Goal: Navigation & Orientation: Find specific page/section

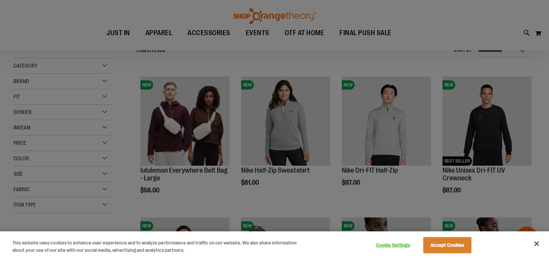
scroll to position [81, 0]
click at [538, 244] on button "Close" at bounding box center [537, 243] width 17 height 17
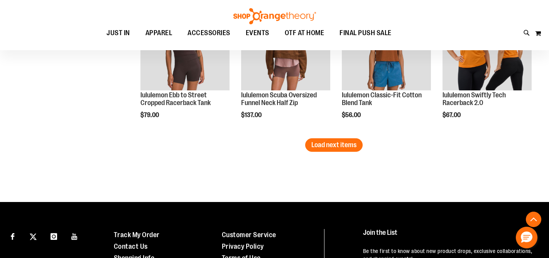
scroll to position [1283, 0]
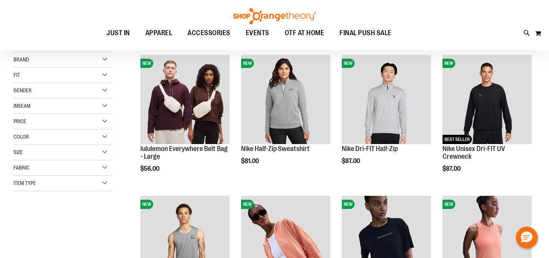
scroll to position [83, 0]
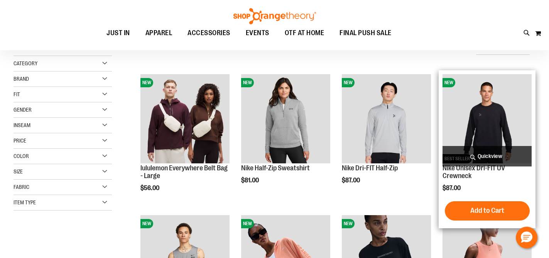
click at [476, 161] on span "Quickview" at bounding box center [487, 156] width 89 height 20
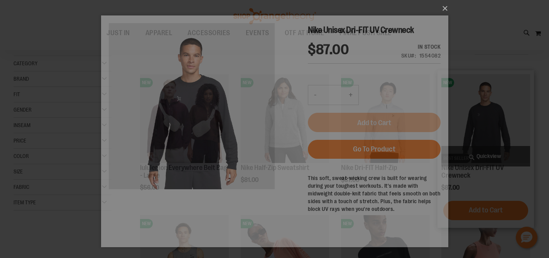
scroll to position [0, 0]
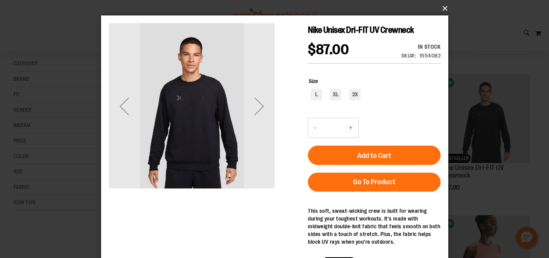
click at [446, 10] on button "×" at bounding box center [276, 8] width 347 height 17
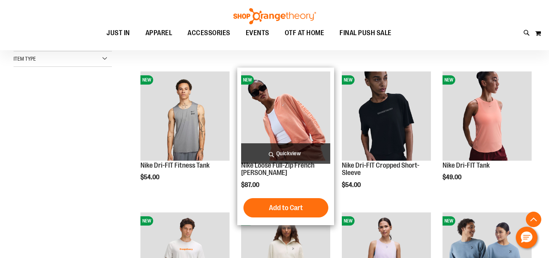
scroll to position [227, 0]
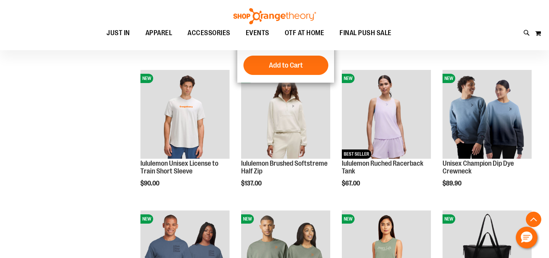
scroll to position [370, 0]
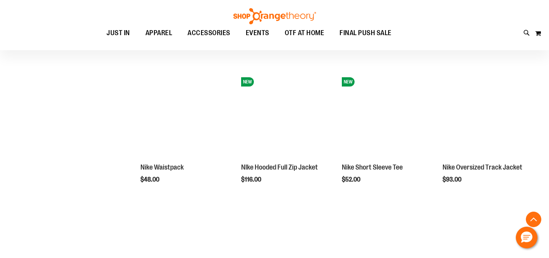
scroll to position [931, 0]
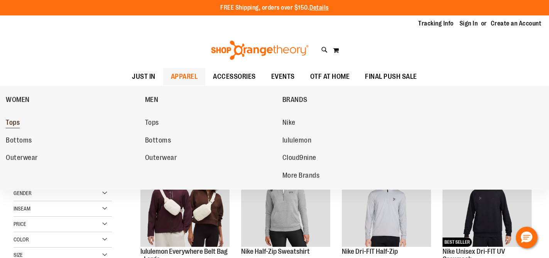
click at [17, 123] on span "Tops" at bounding box center [13, 124] width 14 height 10
